Goal: Contribute content

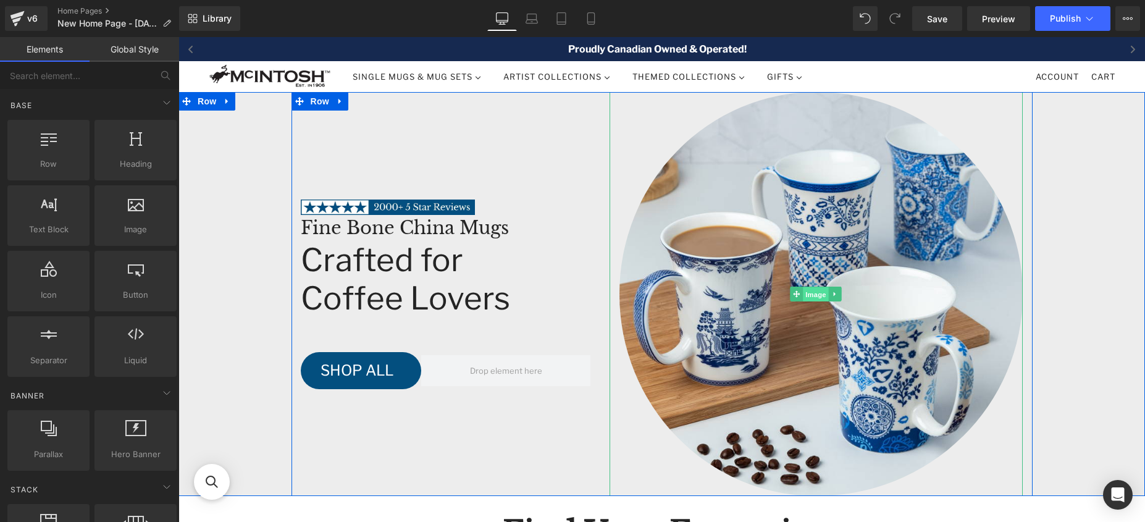
click at [804, 297] on span "Image" at bounding box center [816, 294] width 26 height 15
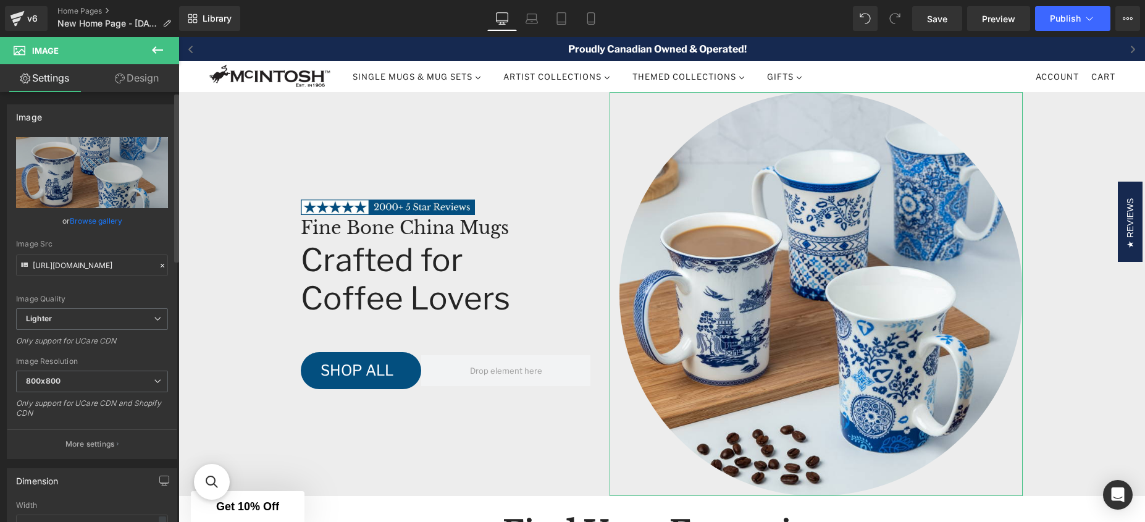
click at [106, 223] on link "Browse gallery" at bounding box center [96, 221] width 52 height 22
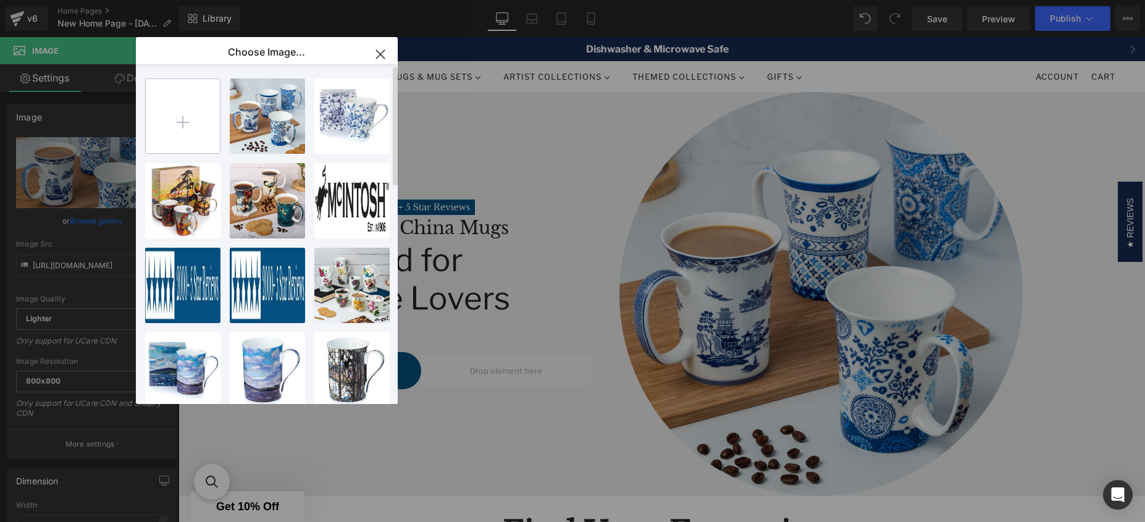
click at [182, 114] on input "file" at bounding box center [183, 116] width 74 height 74
type input "C:\fakepath\[PERSON_NAME] Set of 4 Mugs lifestyle.jpg Compressed.jpg"
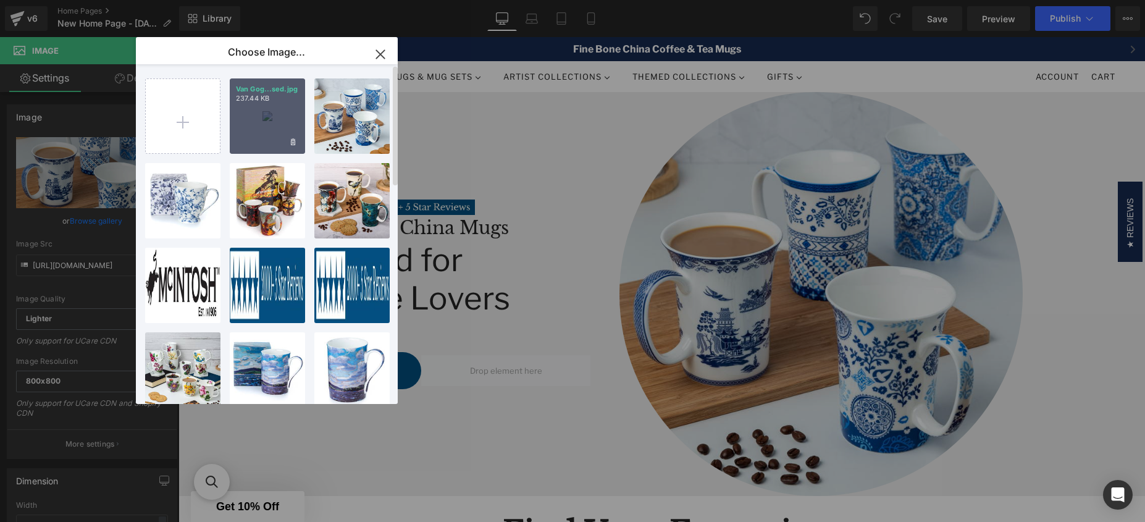
click at [266, 138] on div "Van Gog...sed.jpg 237.44 KB" at bounding box center [267, 115] width 75 height 75
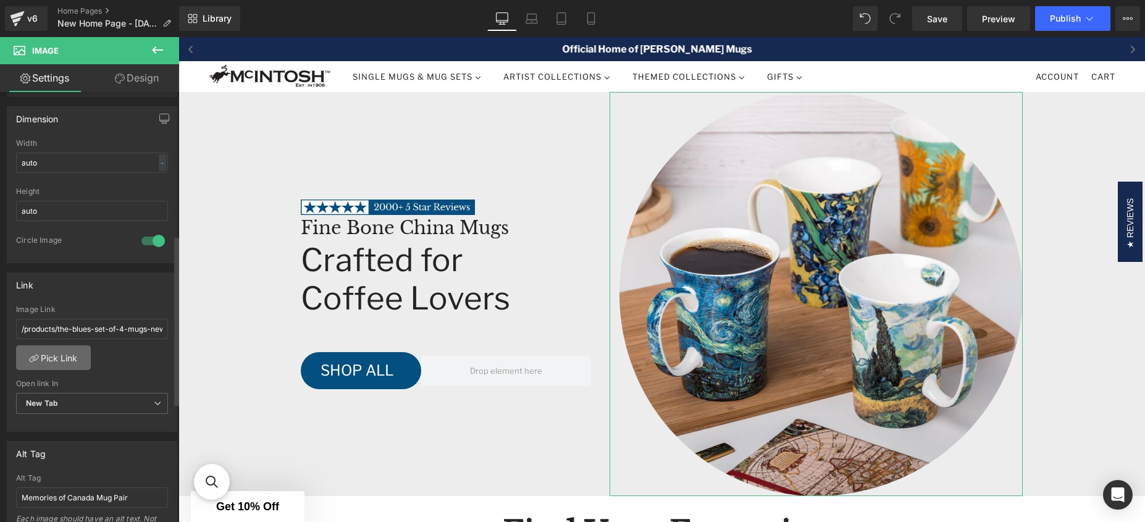
scroll to position [364, 0]
click at [71, 352] on link "Pick Link" at bounding box center [53, 355] width 75 height 25
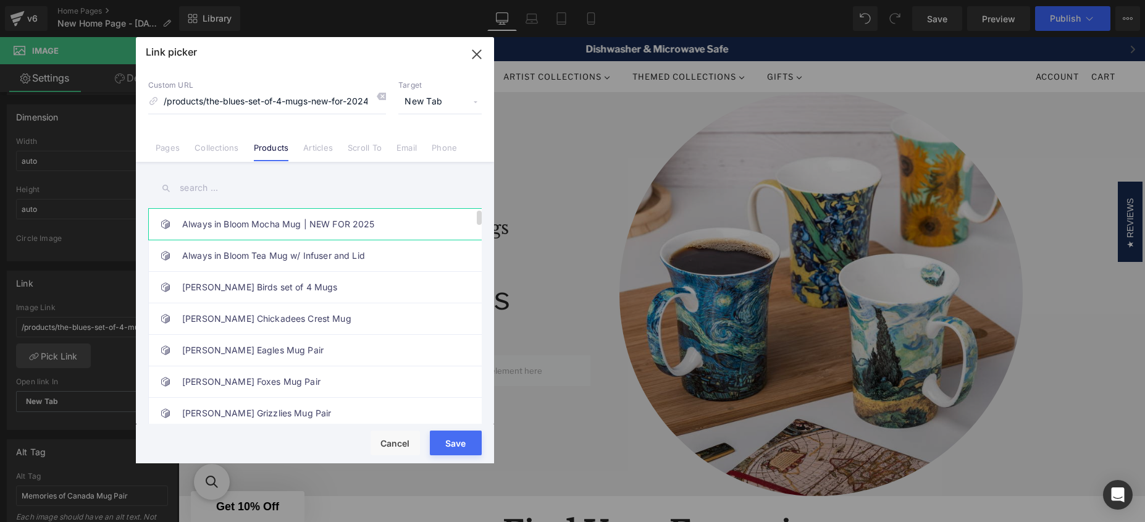
drag, startPoint x: 216, startPoint y: 190, endPoint x: 365, endPoint y: 212, distance: 151.0
click at [218, 191] on input "text" at bounding box center [314, 188] width 333 height 28
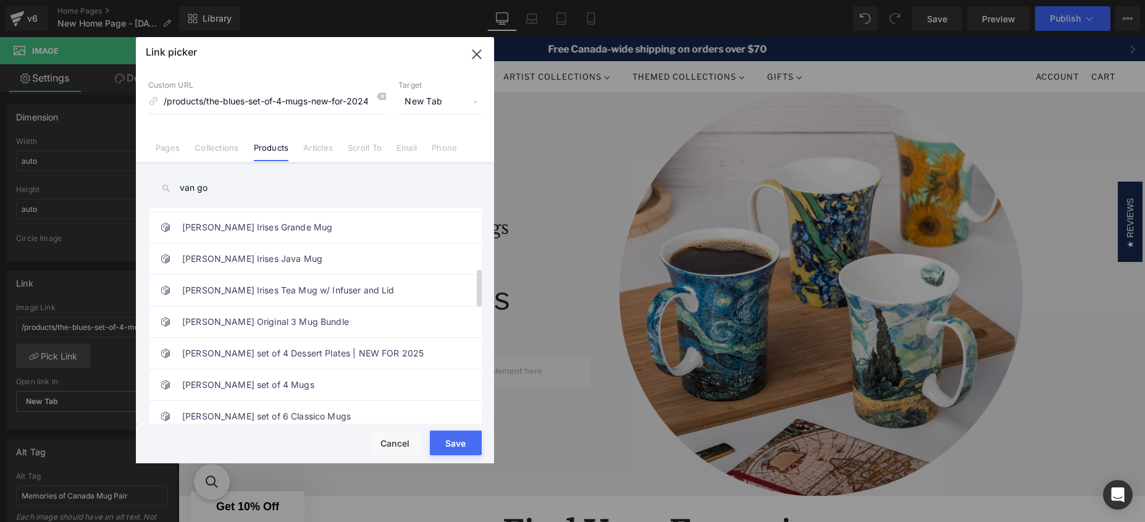
scroll to position [441, 0]
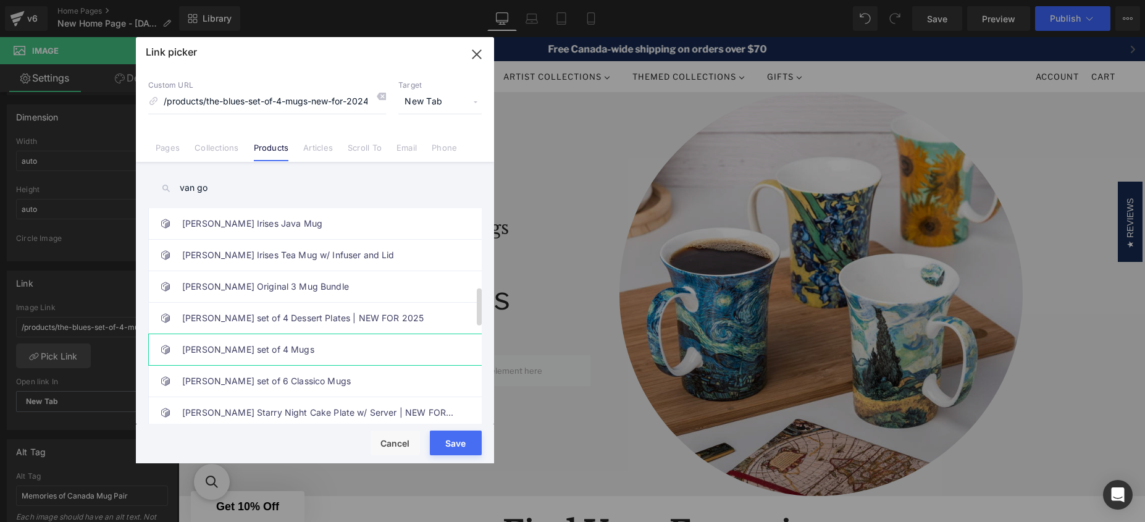
type input "van go"
click at [318, 346] on link "[PERSON_NAME] set of 4 Mugs" at bounding box center [318, 349] width 272 height 31
click at [451, 441] on button "Save" at bounding box center [456, 442] width 52 height 25
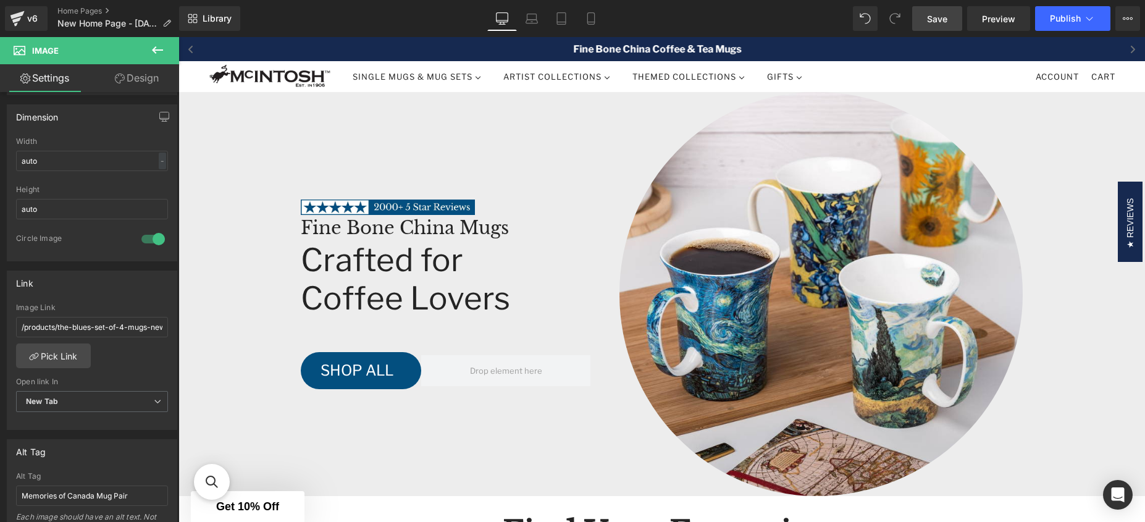
click at [954, 19] on link "Save" at bounding box center [937, 18] width 50 height 25
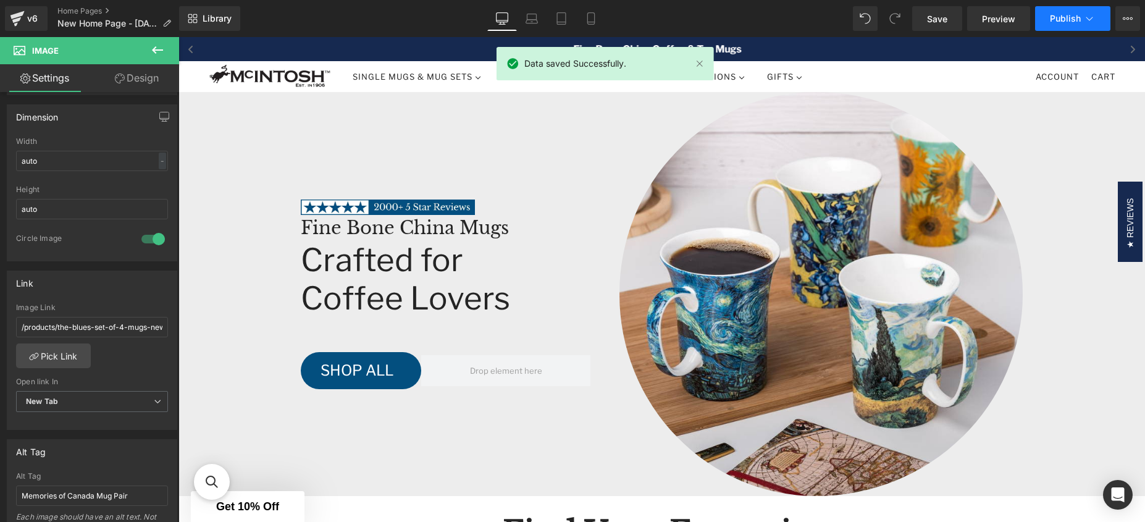
click at [1067, 18] on span "Publish" at bounding box center [1065, 19] width 31 height 10
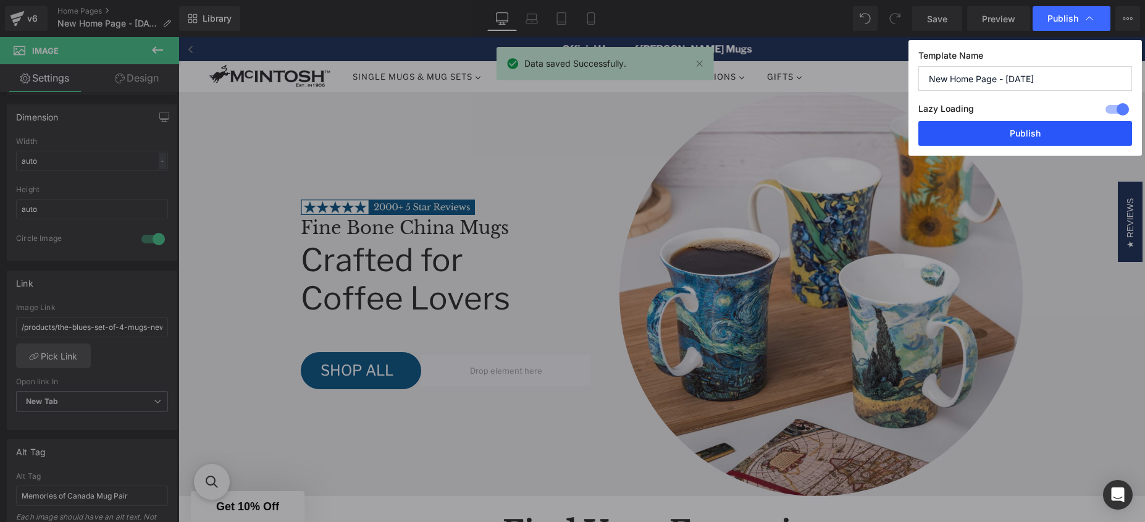
drag, startPoint x: 1038, startPoint y: 128, endPoint x: 859, endPoint y: 91, distance: 182.2
click at [1038, 128] on button "Publish" at bounding box center [1025, 133] width 214 height 25
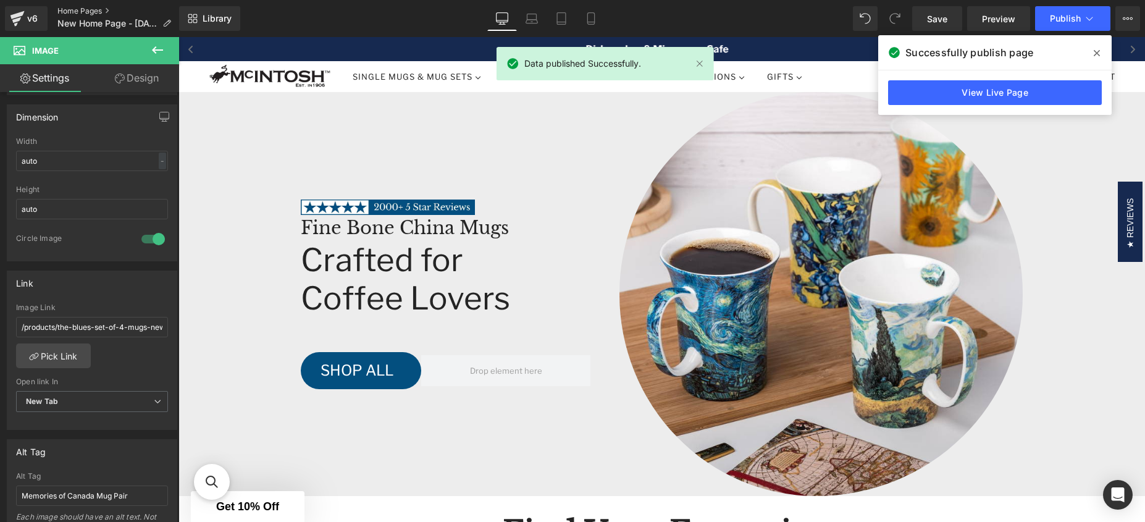
click at [72, 10] on link "Home Pages" at bounding box center [118, 11] width 123 height 10
